Goal: Task Accomplishment & Management: Manage account settings

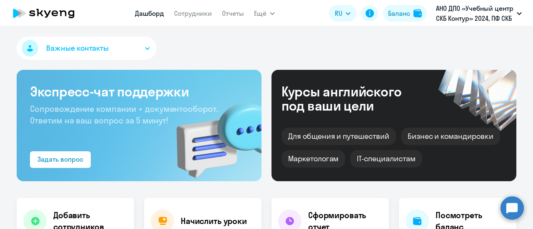
select select "30"
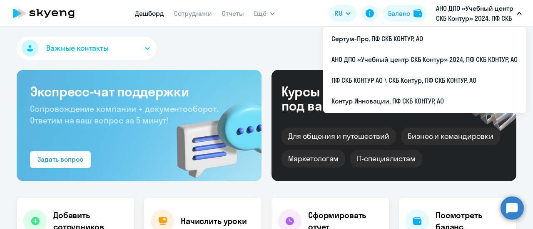
click at [510, 5] on p "АНО ДПО «Учебный центр СКБ Контур» 2024, ПФ СКБ КОНТУР, АО" at bounding box center [474, 13] width 77 height 20
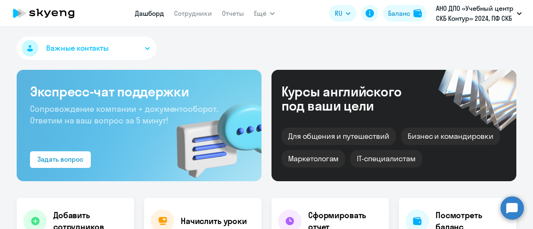
click at [478, 10] on p "АНО ДПО «Учебный центр СКБ Контур» 2024, ПФ СКБ КОНТУР, АО" at bounding box center [474, 13] width 77 height 20
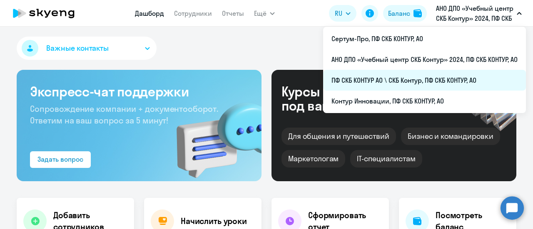
click at [374, 79] on li "ПФ СКБ КОНТУР АО \ СКБ Контур, ПФ СКБ КОНТУР, АО" at bounding box center [424, 80] width 203 height 21
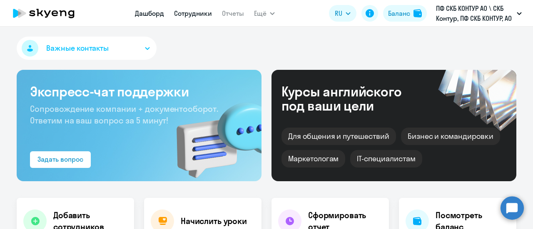
click at [191, 14] on link "Сотрудники" at bounding box center [193, 13] width 38 height 8
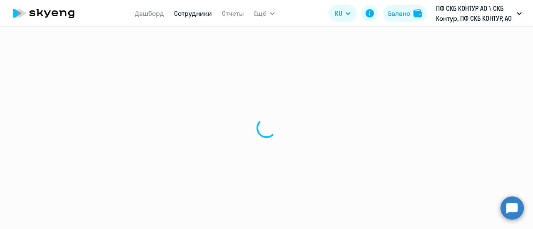
select select "30"
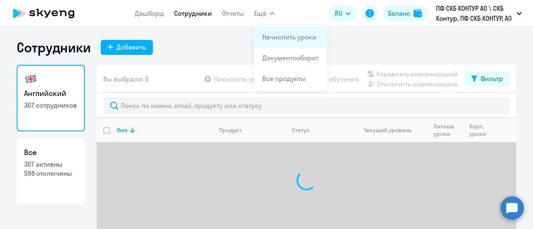
click at [269, 39] on link "Начислить уроки" at bounding box center [289, 37] width 54 height 8
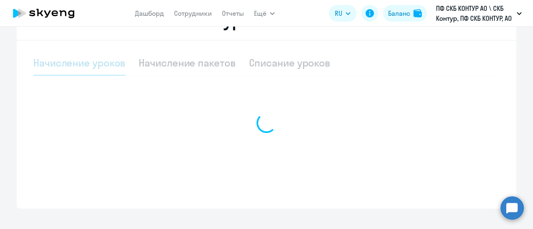
scroll to position [262, 0]
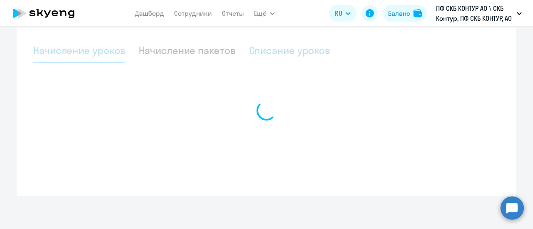
select select "10"
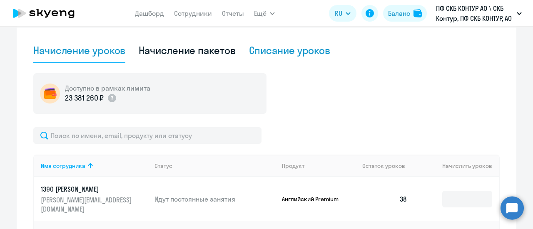
click at [275, 55] on div "Списание уроков" at bounding box center [290, 50] width 82 height 13
select select "10"
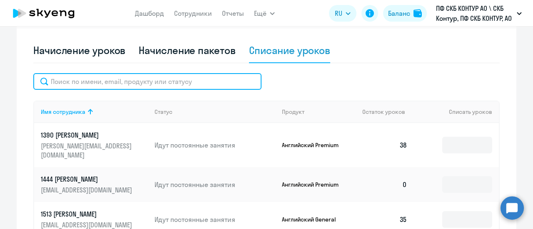
click at [93, 78] on input "text" at bounding box center [147, 81] width 228 height 17
paste input "59497"
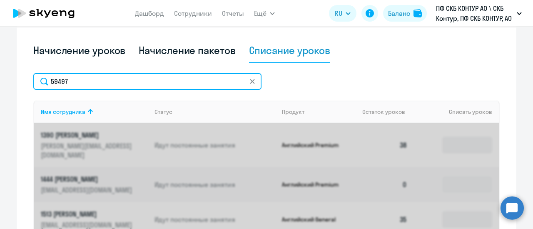
type input "59497"
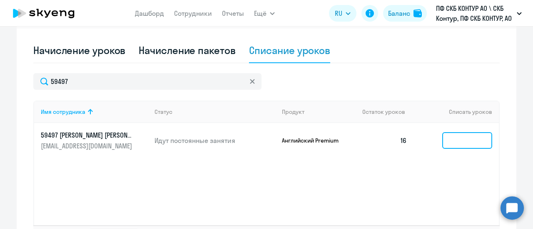
click at [446, 143] on input at bounding box center [467, 140] width 50 height 17
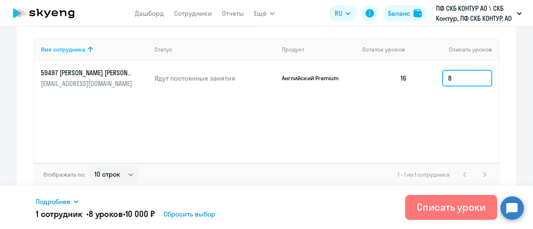
scroll to position [328, 0]
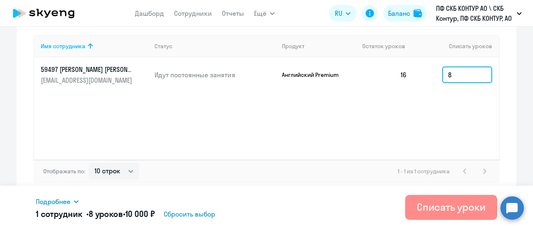
type input "8"
click at [459, 211] on div "Списать уроки" at bounding box center [451, 207] width 69 height 13
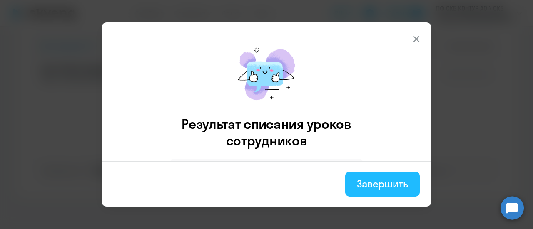
drag, startPoint x: 386, startPoint y: 181, endPoint x: 395, endPoint y: 176, distance: 9.9
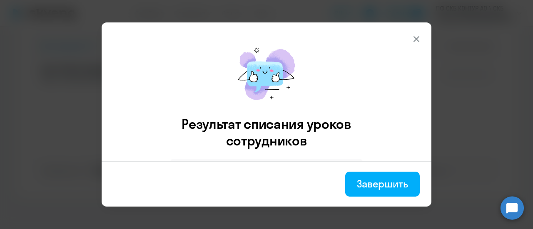
click at [386, 181] on div "Завершить" at bounding box center [382, 183] width 51 height 13
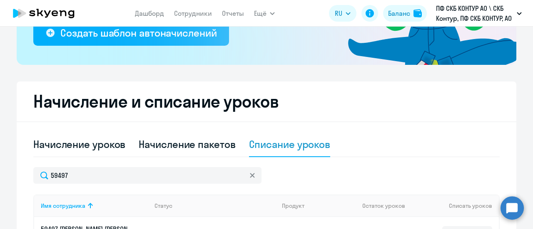
scroll to position [162, 0]
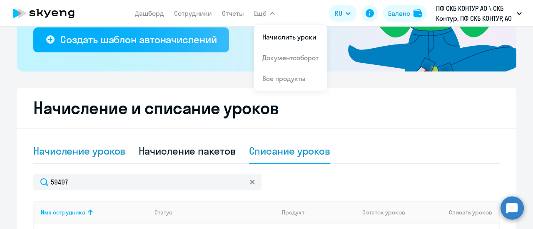
click at [90, 147] on div "Начисление уроков" at bounding box center [79, 150] width 92 height 13
select select "10"
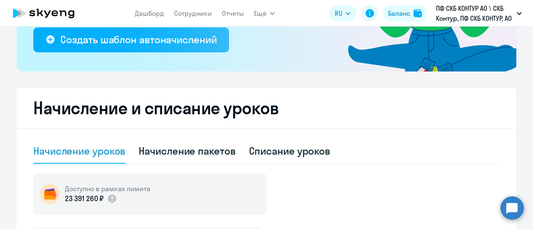
click at [92, 149] on div "Начисление уроков" at bounding box center [79, 150] width 92 height 13
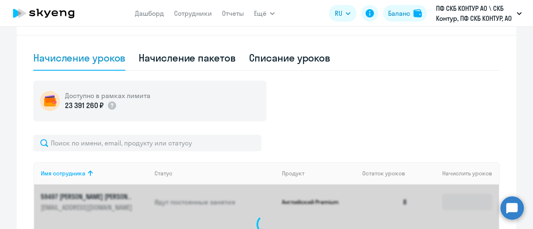
scroll to position [328, 0]
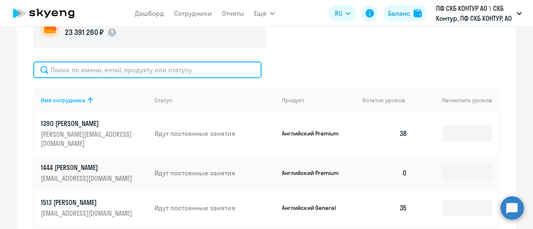
click at [88, 65] on input "text" at bounding box center [147, 70] width 228 height 17
paste input "24934"
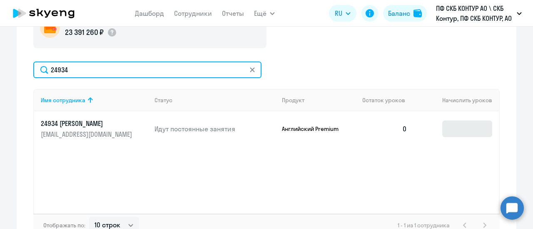
type input "24934"
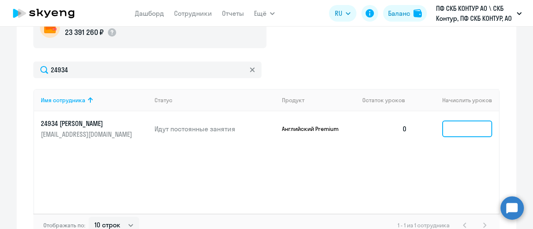
click at [461, 130] on input at bounding box center [467, 129] width 50 height 17
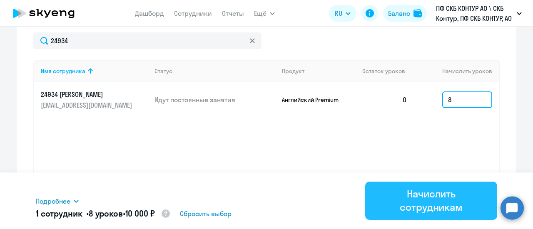
scroll to position [382, 0]
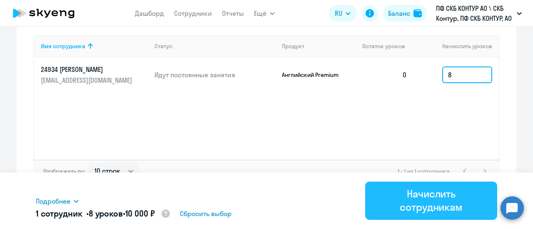
type input "8"
click at [417, 199] on div "Начислить сотрудникам" at bounding box center [431, 200] width 109 height 27
